Goal: Transaction & Acquisition: Purchase product/service

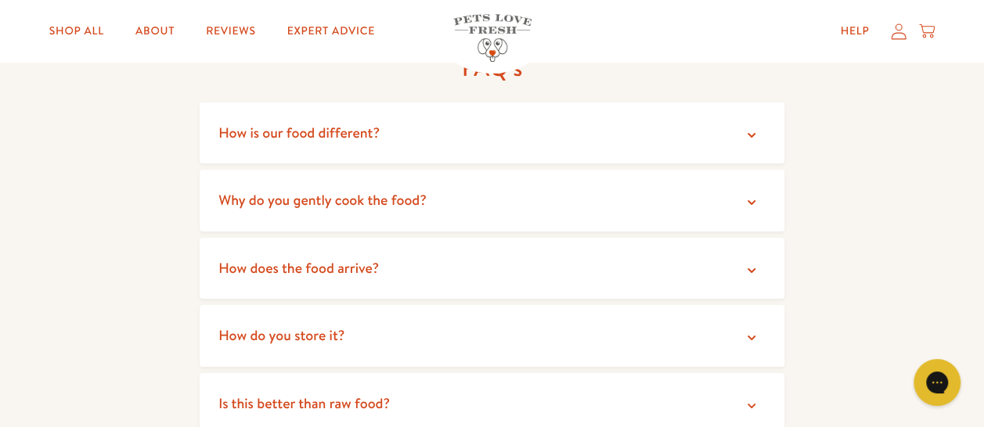
scroll to position [2818, 0]
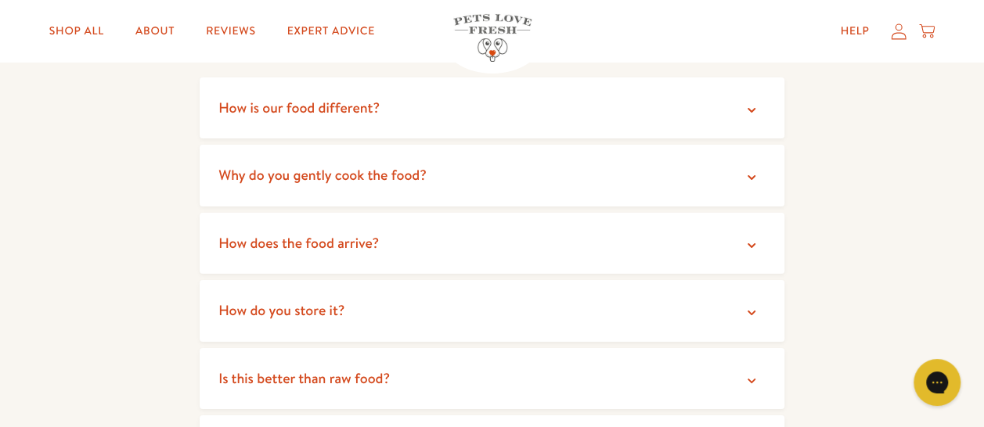
click at [759, 109] on summary "How is our food different?" at bounding box center [492, 108] width 585 height 62
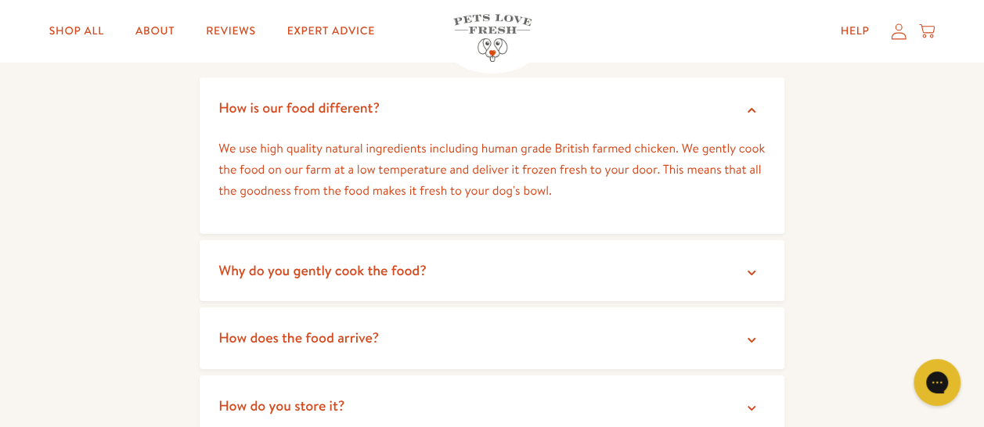
click at [747, 113] on icon at bounding box center [752, 111] width 16 height 16
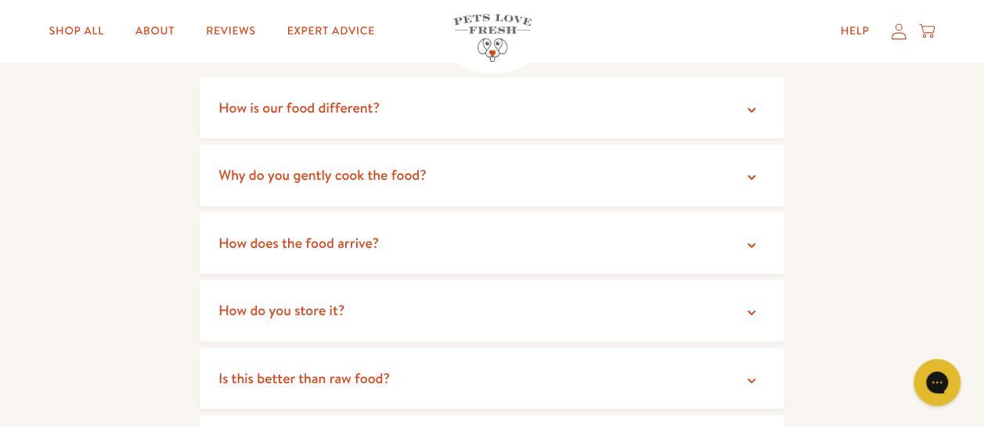
click at [755, 244] on icon at bounding box center [752, 245] width 8 height 5
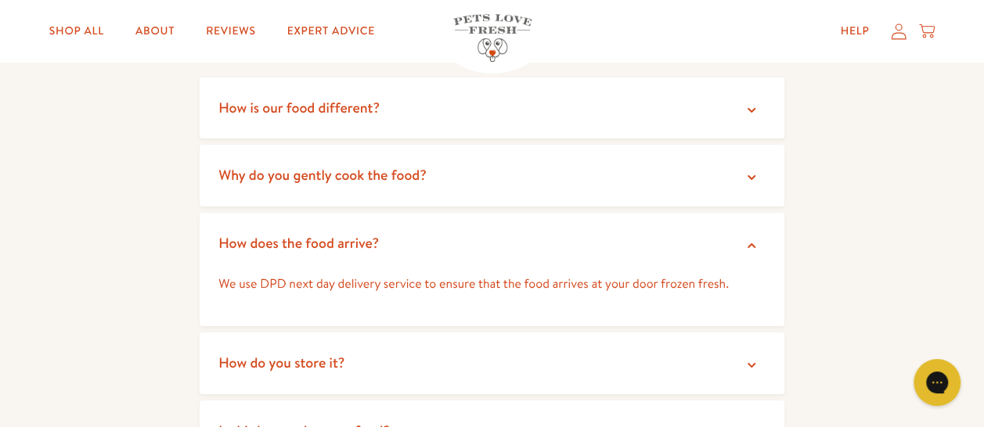
click at [751, 240] on icon at bounding box center [752, 246] width 16 height 16
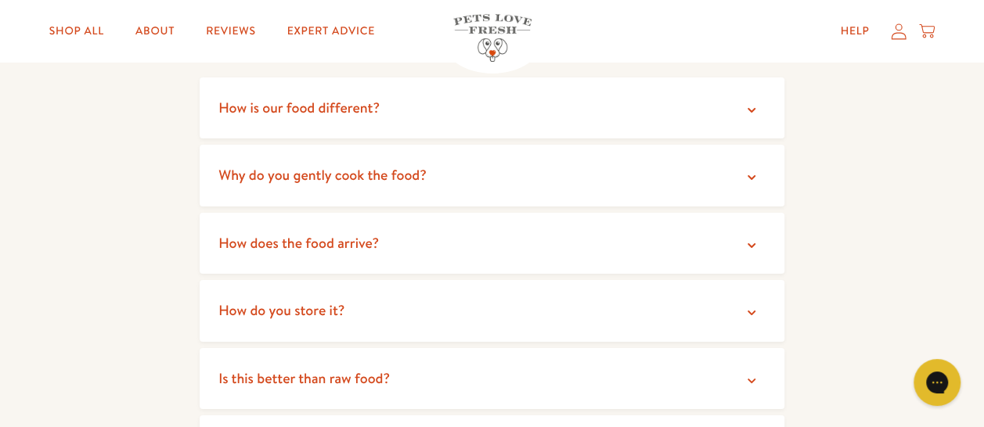
click at [748, 312] on icon at bounding box center [752, 313] width 8 height 5
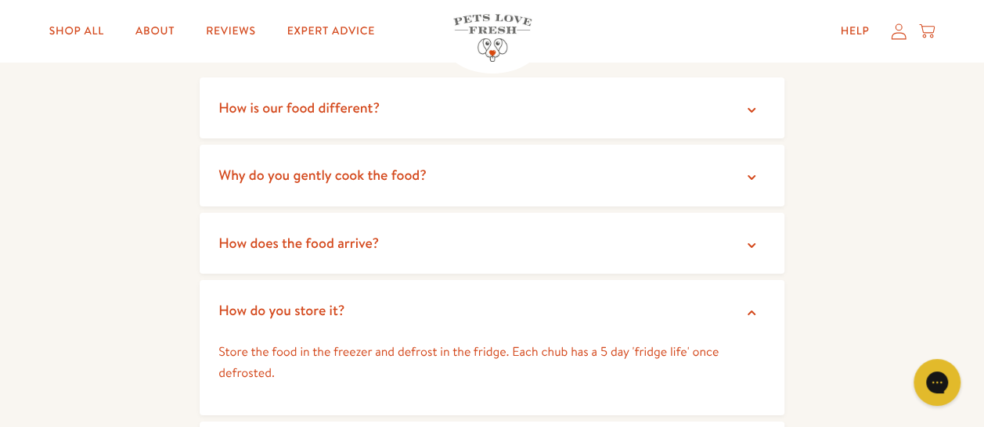
click at [750, 314] on icon at bounding box center [752, 313] width 8 height 5
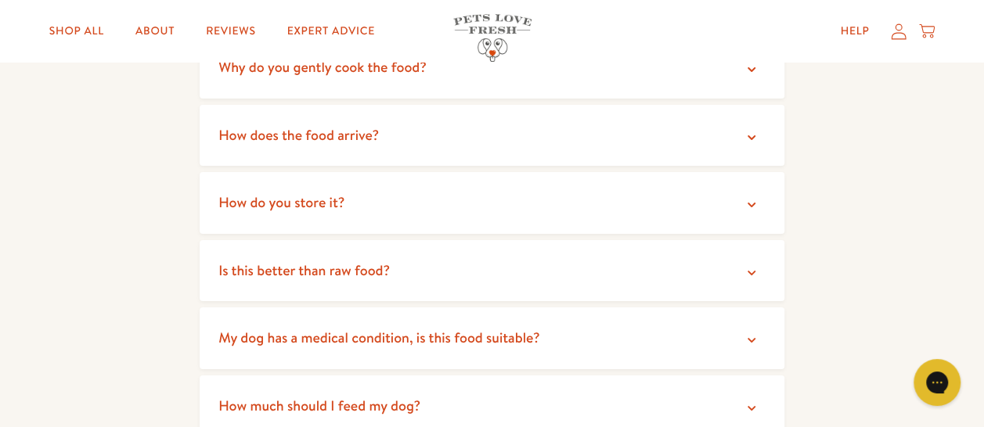
scroll to position [2974, 0]
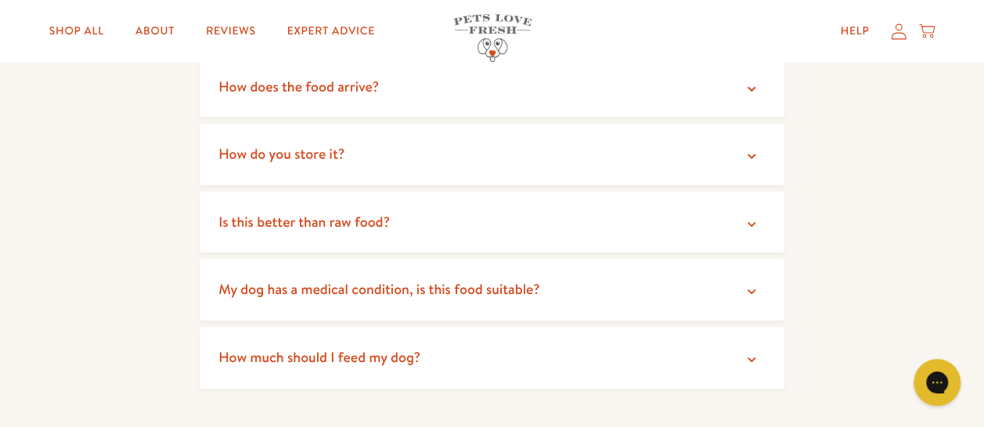
click at [751, 224] on icon at bounding box center [752, 225] width 16 height 16
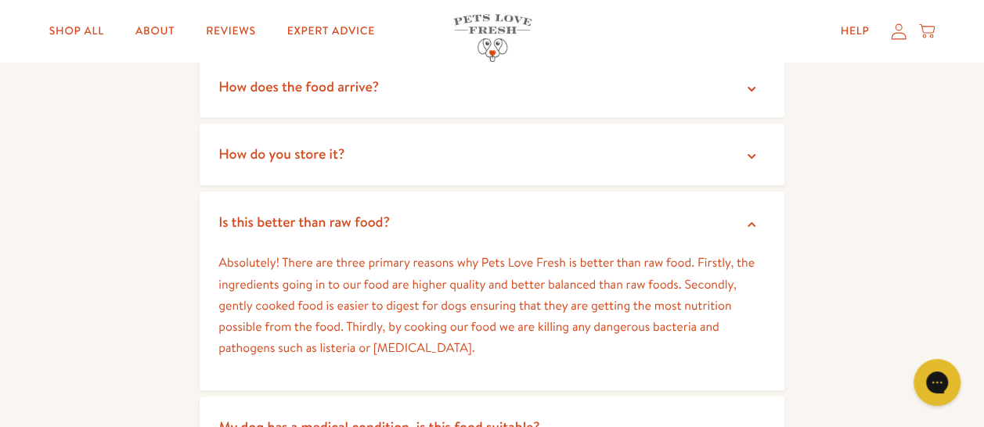
click at [755, 225] on icon at bounding box center [752, 225] width 16 height 16
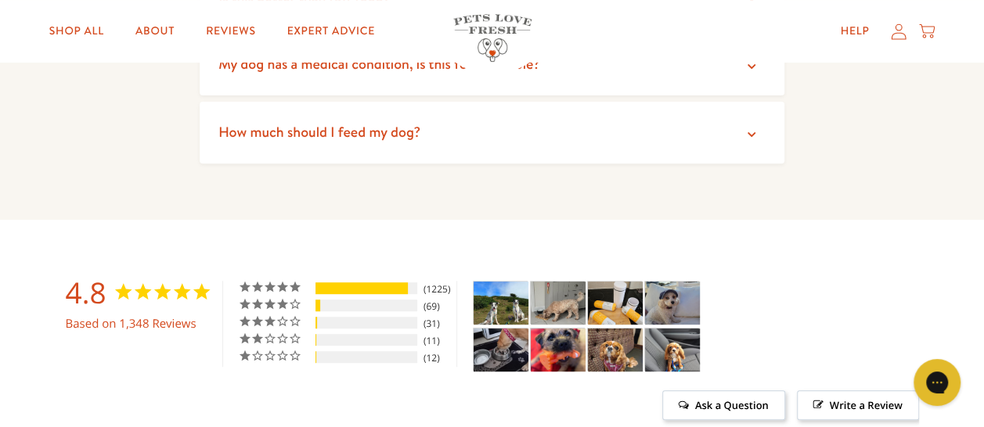
scroll to position [3209, 0]
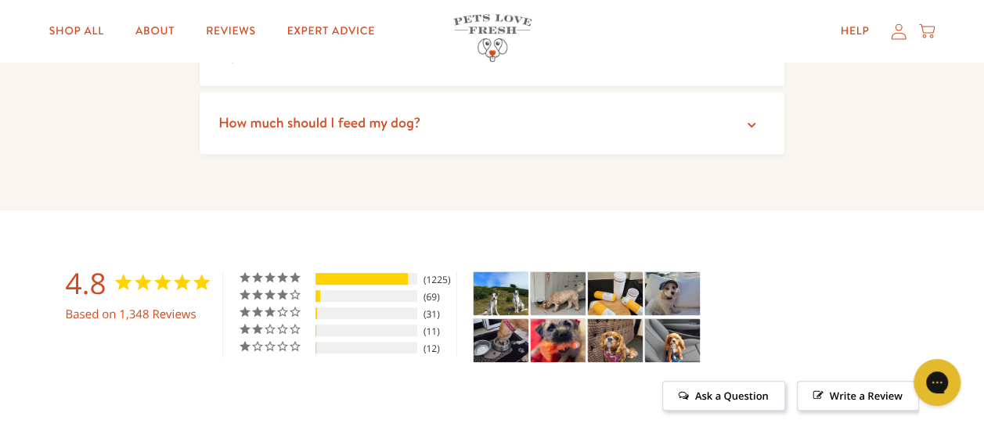
click at [754, 128] on icon at bounding box center [752, 125] width 16 height 16
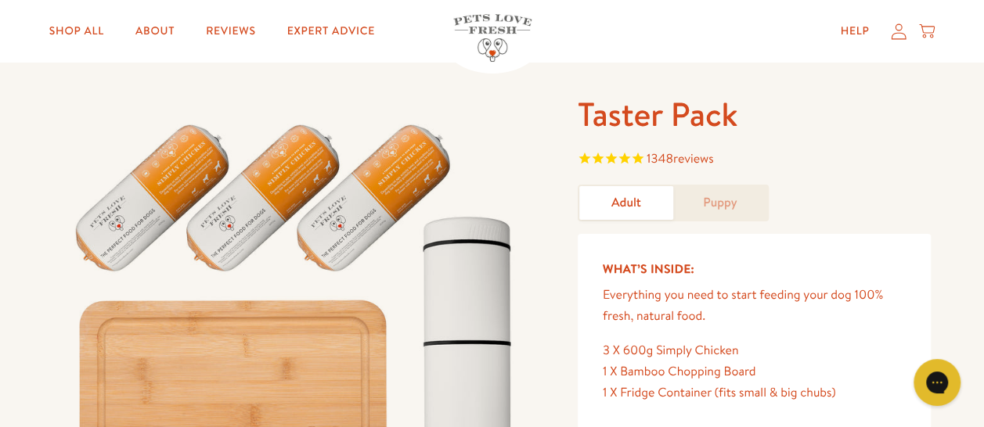
scroll to position [0, 0]
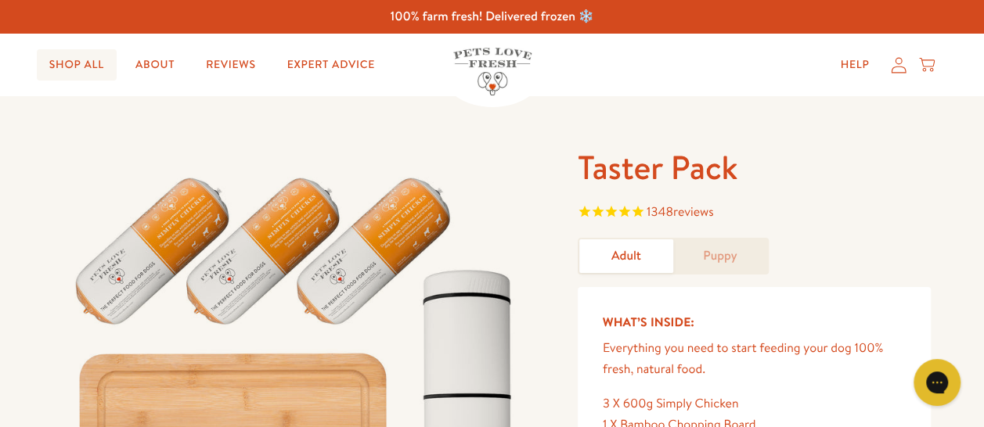
click at [85, 65] on link "Shop All" at bounding box center [77, 64] width 80 height 31
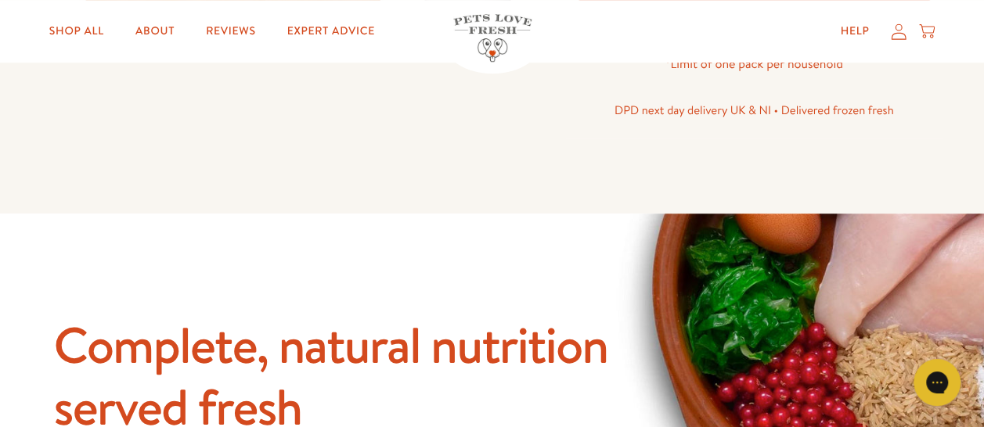
scroll to position [391, 0]
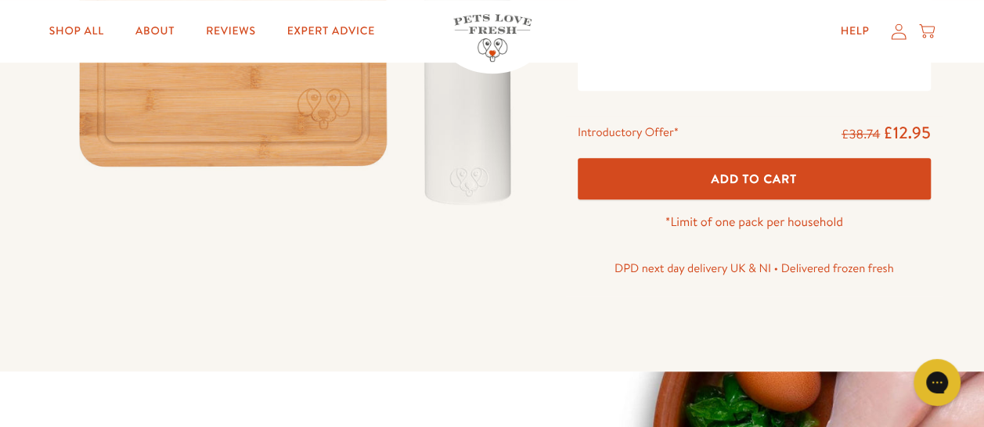
drag, startPoint x: 733, startPoint y: 177, endPoint x: 725, endPoint y: 186, distance: 11.6
click at [733, 178] on span "Add To Cart" at bounding box center [754, 179] width 86 height 16
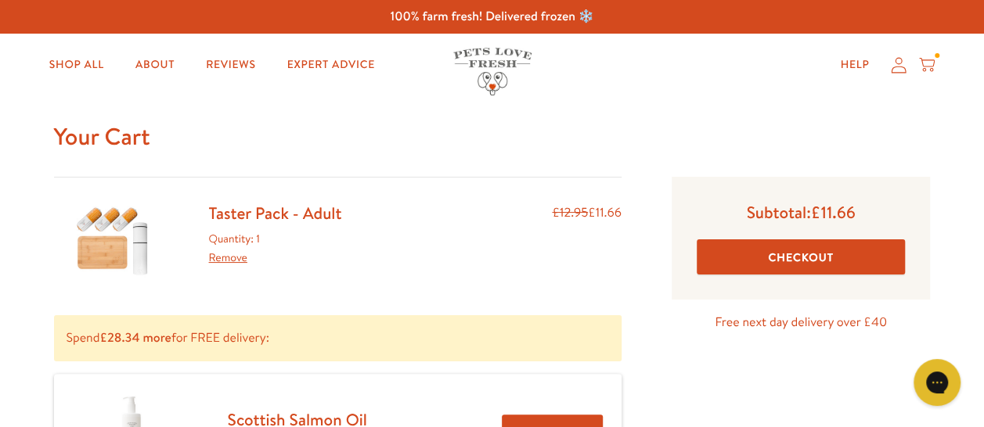
click at [802, 256] on button "Checkout" at bounding box center [801, 257] width 209 height 35
